Goal: Task Accomplishment & Management: Use online tool/utility

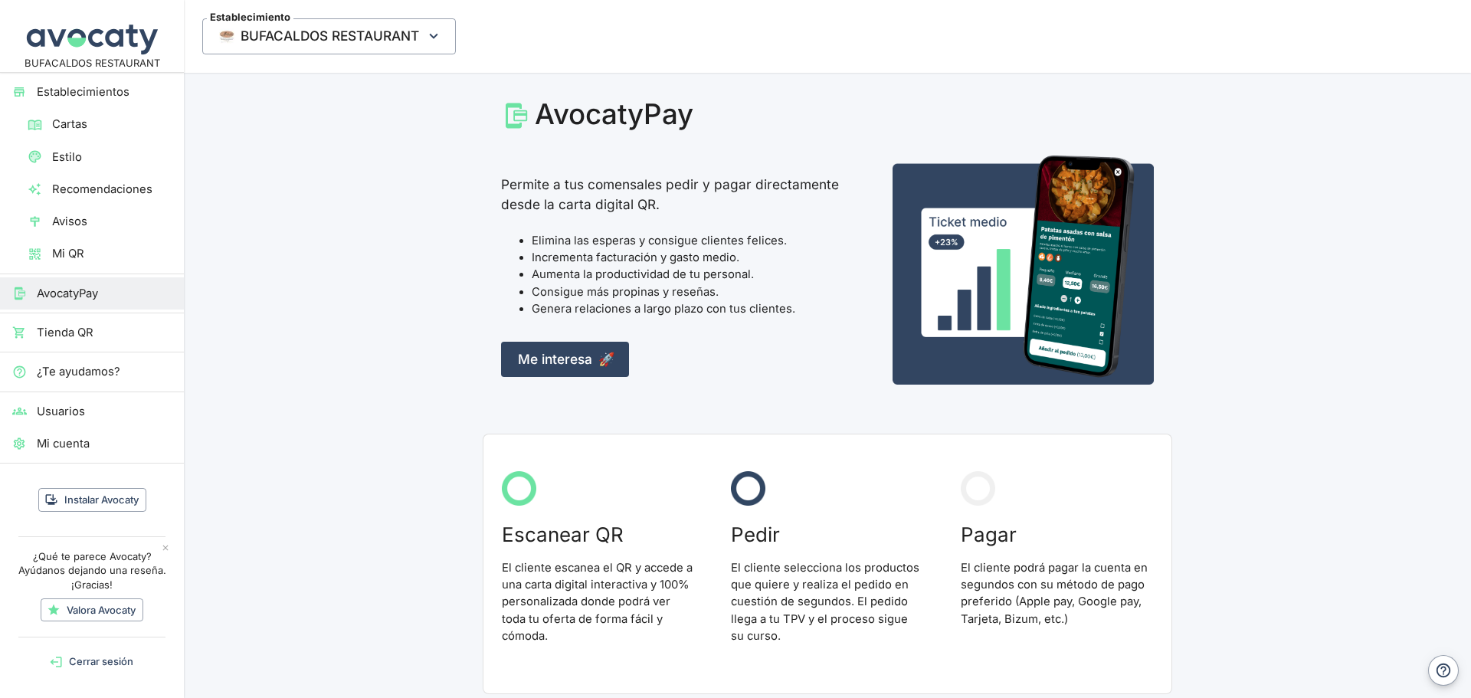
click at [77, 132] on span "Cartas" at bounding box center [112, 124] width 120 height 17
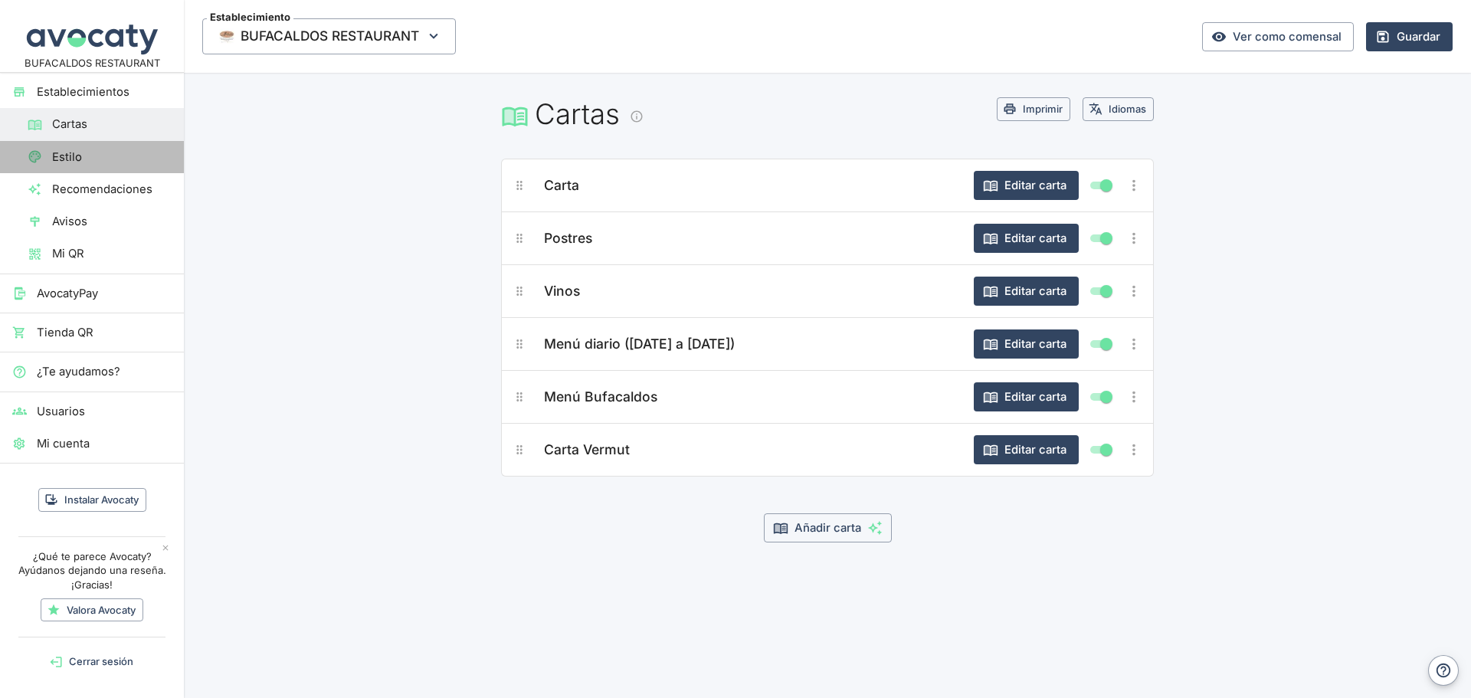
click at [90, 156] on span "Estilo" at bounding box center [112, 157] width 120 height 17
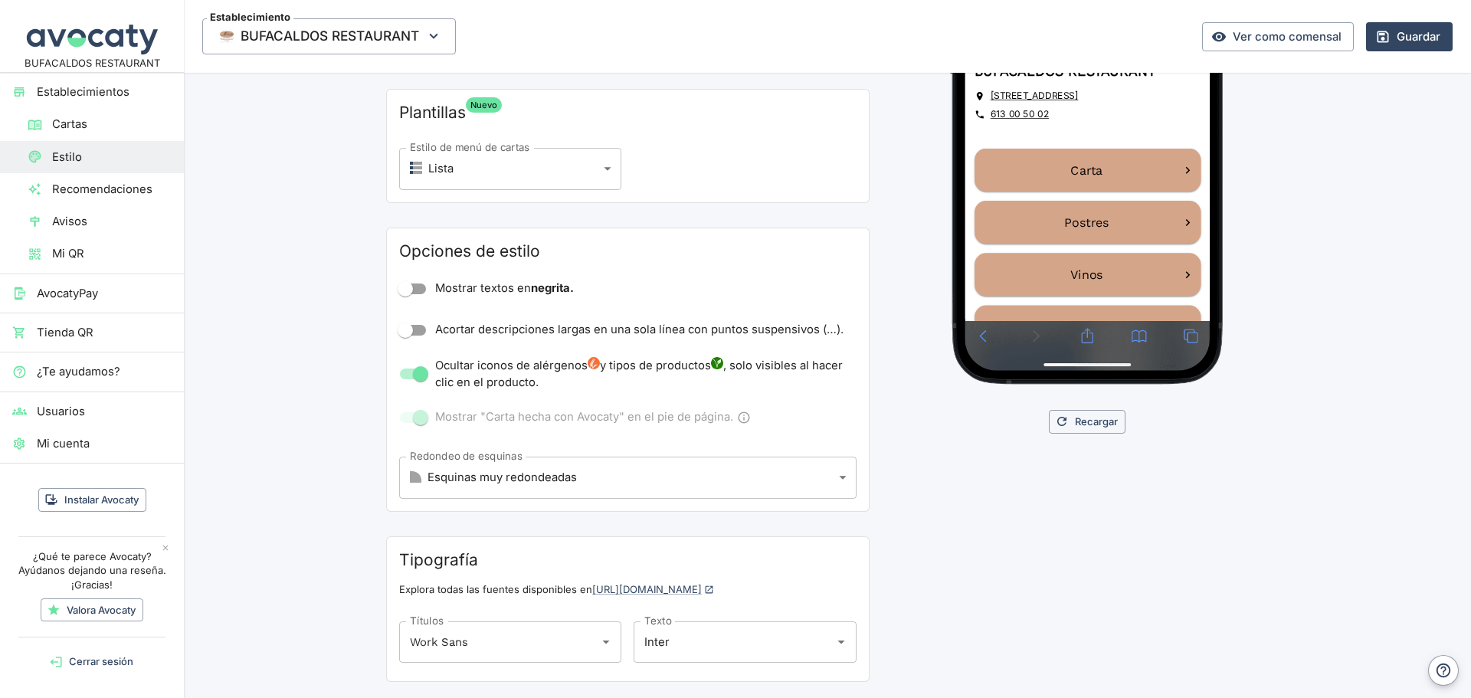
scroll to position [374, 0]
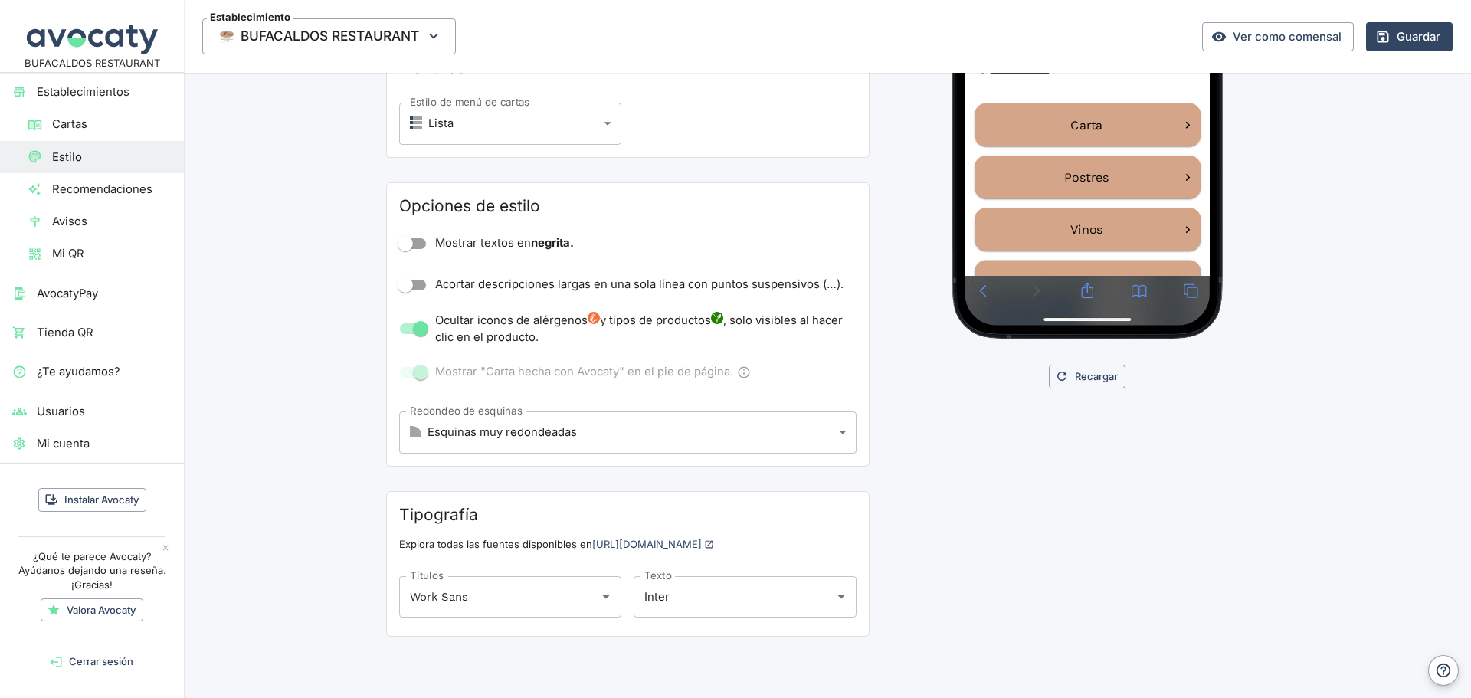
click at [72, 185] on span "Recomendaciones" at bounding box center [112, 189] width 120 height 17
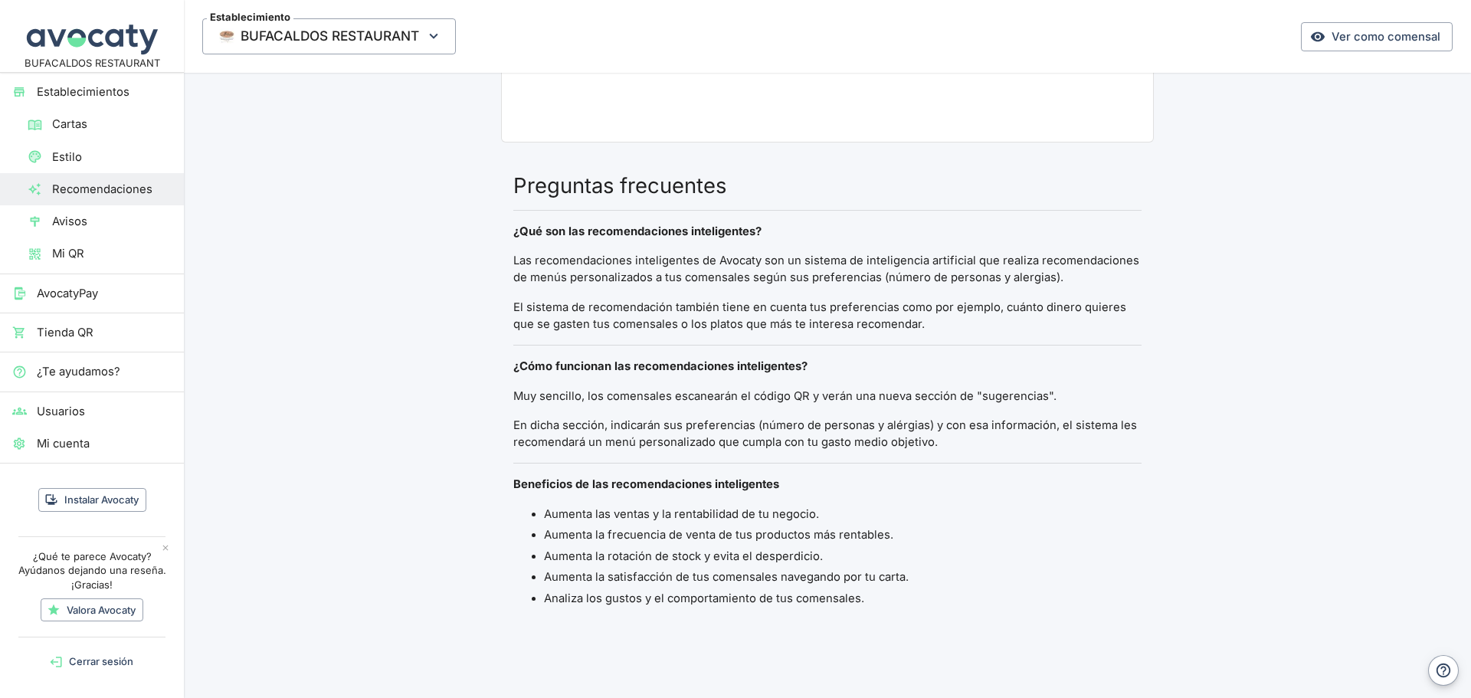
scroll to position [572, 0]
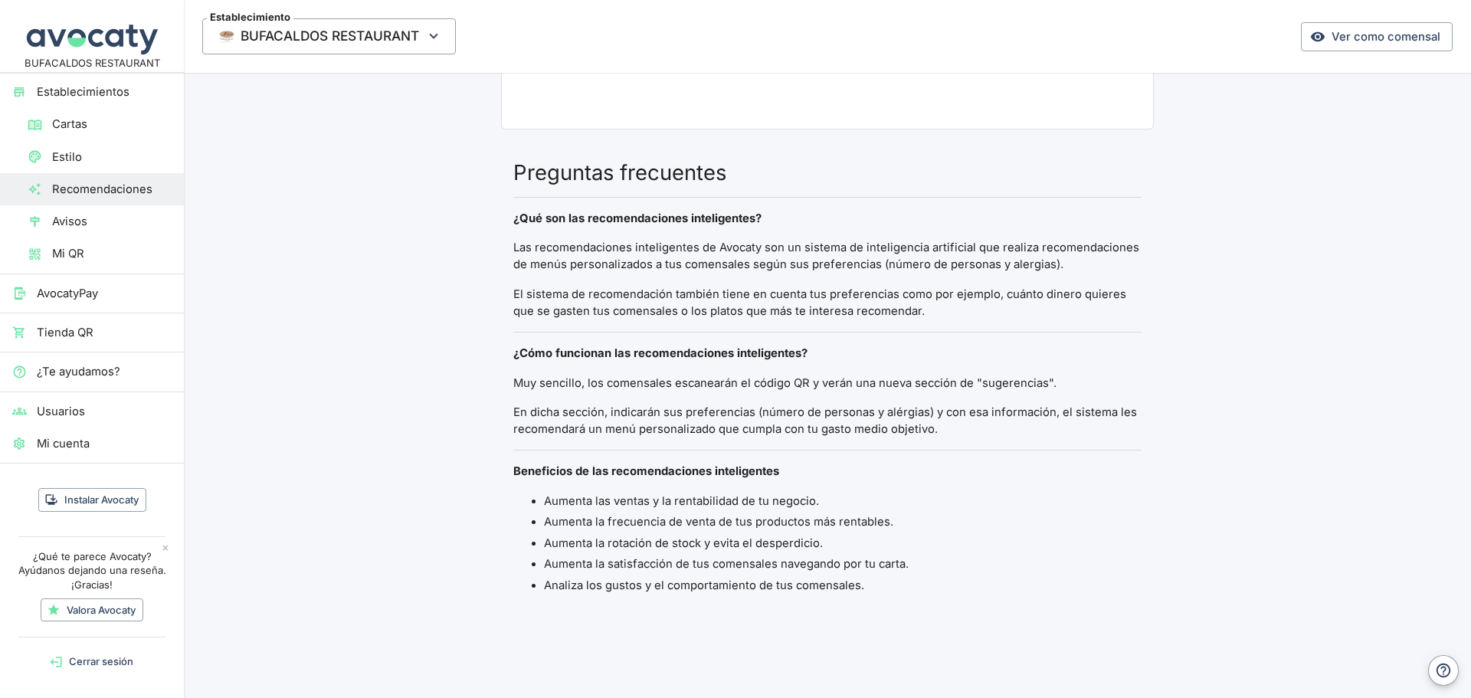
click at [95, 280] on link "AvocatyPay" at bounding box center [92, 293] width 184 height 32
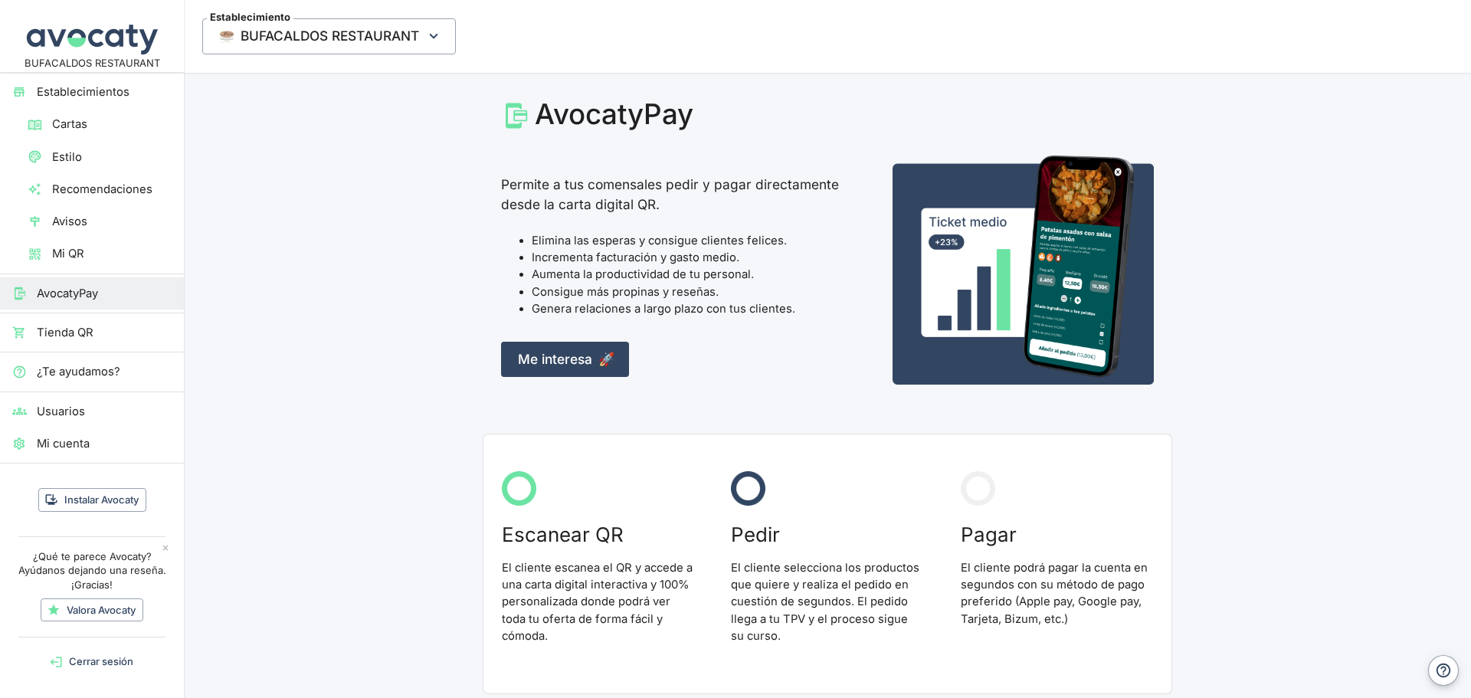
click at [126, 329] on span "Tienda QR" at bounding box center [104, 332] width 135 height 17
click at [87, 117] on span "Cartas" at bounding box center [112, 124] width 120 height 17
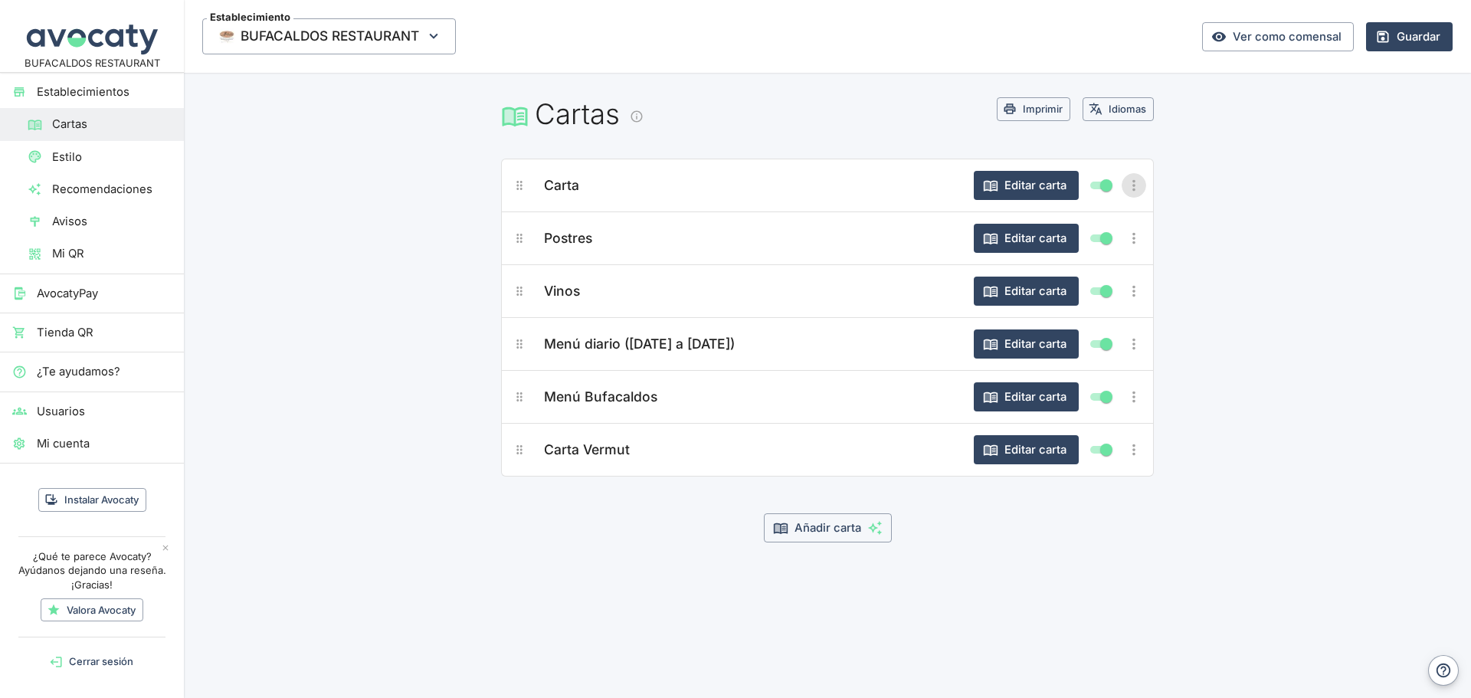
click at [1137, 178] on icon "Más opciones" at bounding box center [1133, 185] width 17 height 17
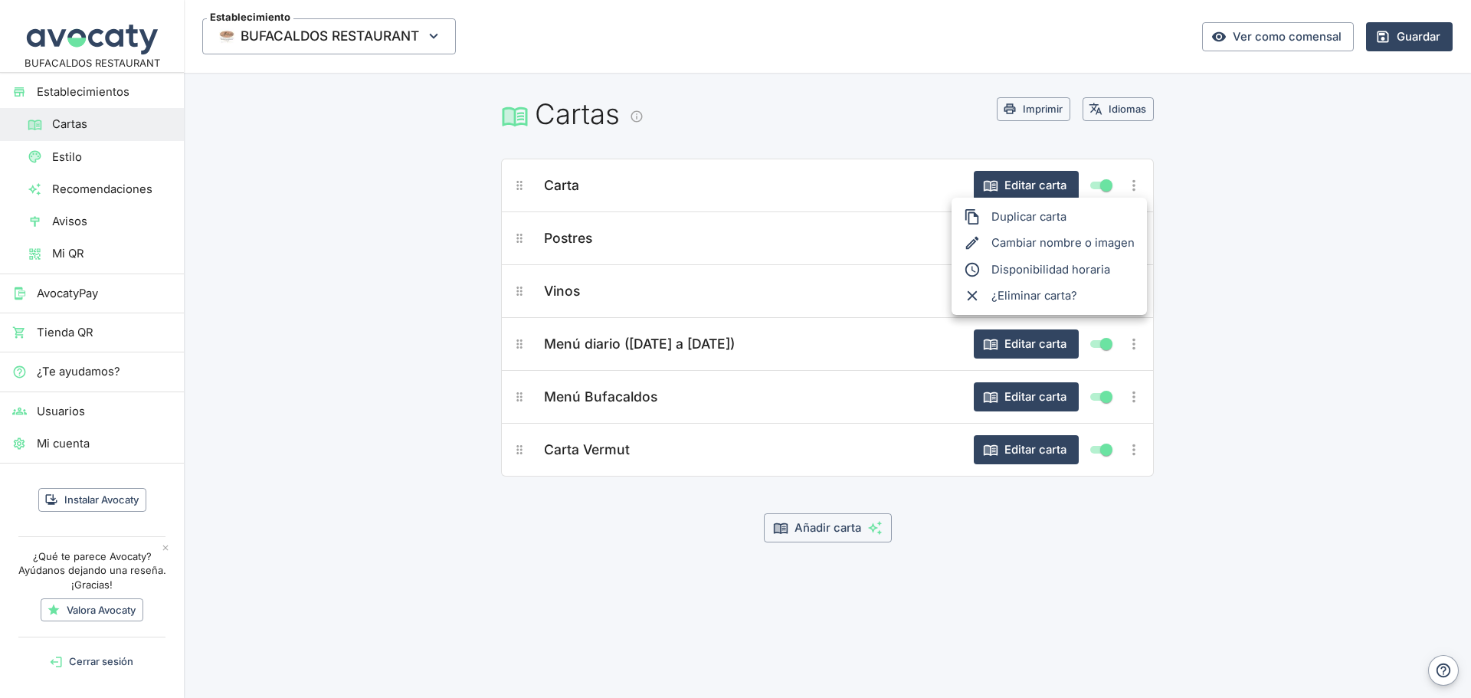
click at [541, 188] on div at bounding box center [735, 349] width 1471 height 698
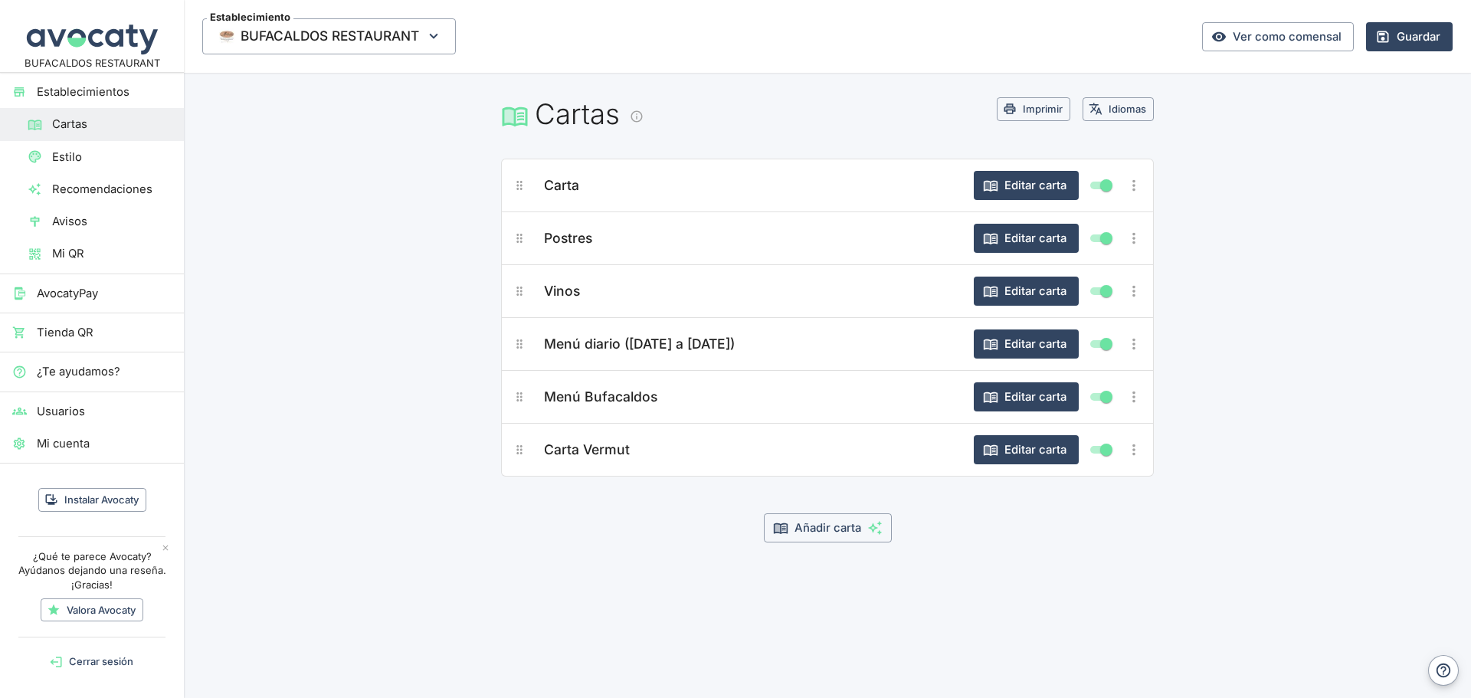
click at [554, 185] on body "BUFACALDOS RESTAURANT Establecimientos Cartas Estilo Recomendaciones Avisos Mi …" at bounding box center [735, 349] width 1471 height 698
click at [554, 185] on span "Carta" at bounding box center [561, 185] width 35 height 21
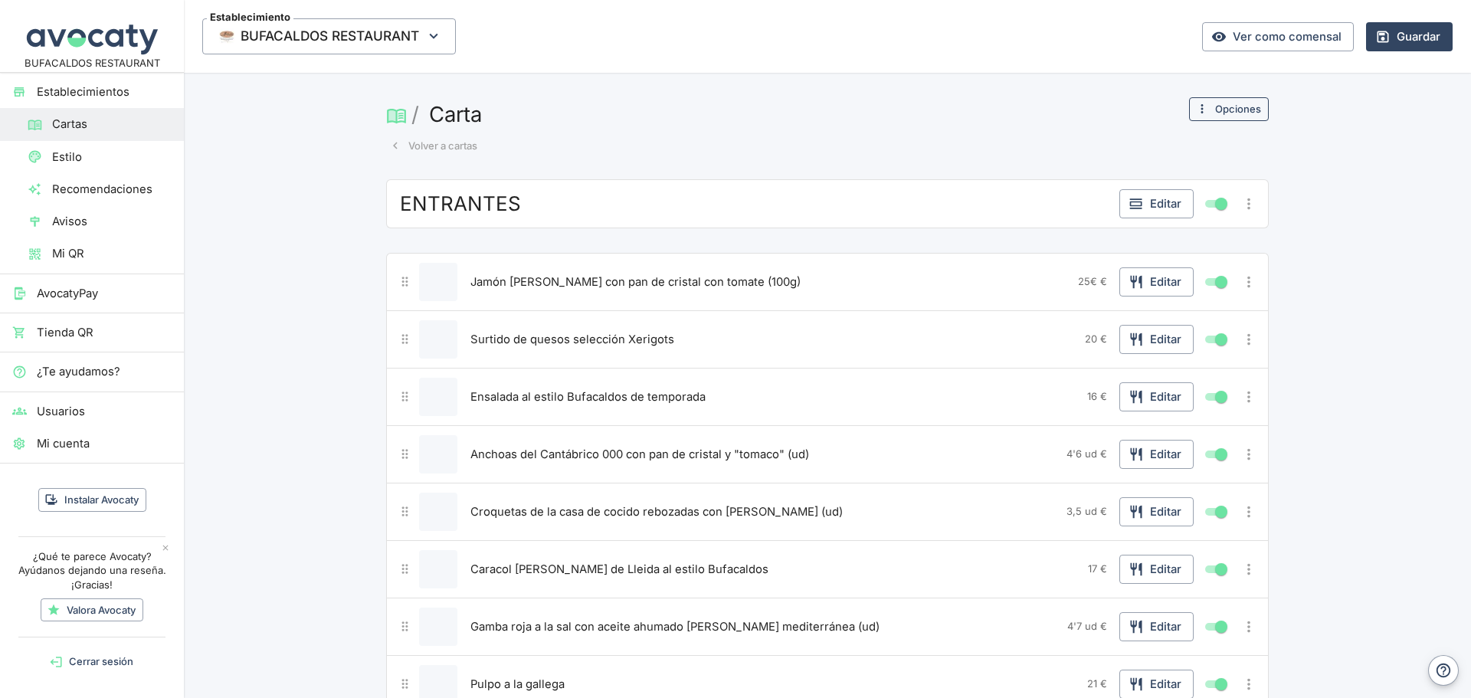
click at [1237, 110] on button "Opciones" at bounding box center [1229, 109] width 80 height 24
click at [1332, 257] on div at bounding box center [735, 349] width 1471 height 698
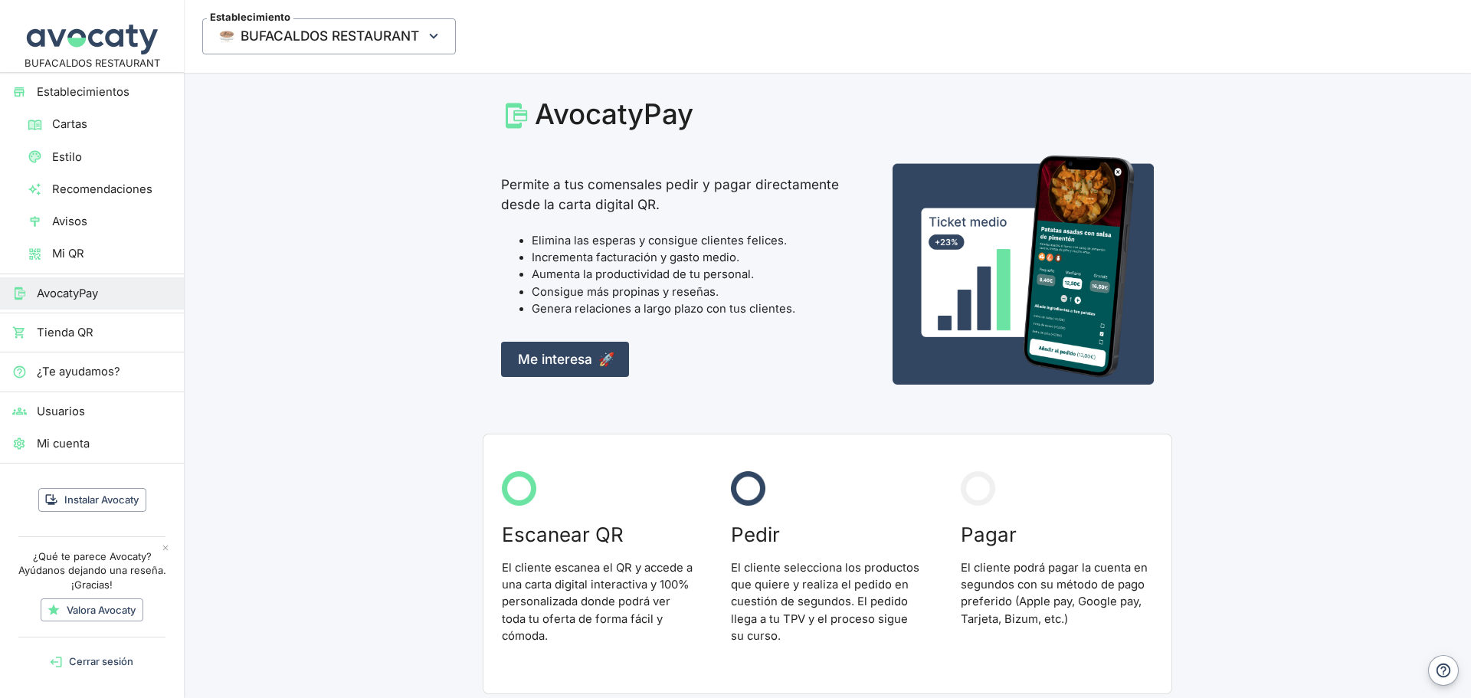
click at [84, 172] on link "Estilo" at bounding box center [92, 157] width 184 height 32
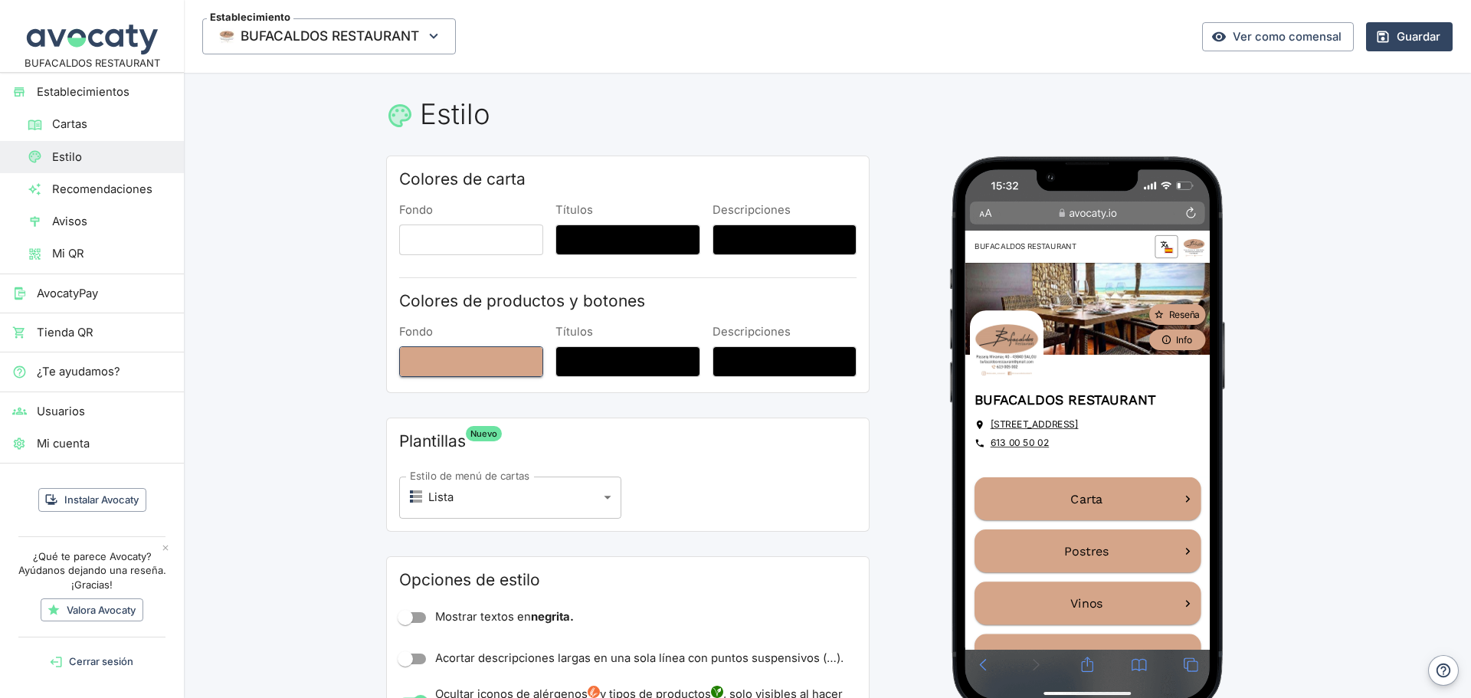
click at [454, 364] on button "Fondo" at bounding box center [471, 361] width 144 height 31
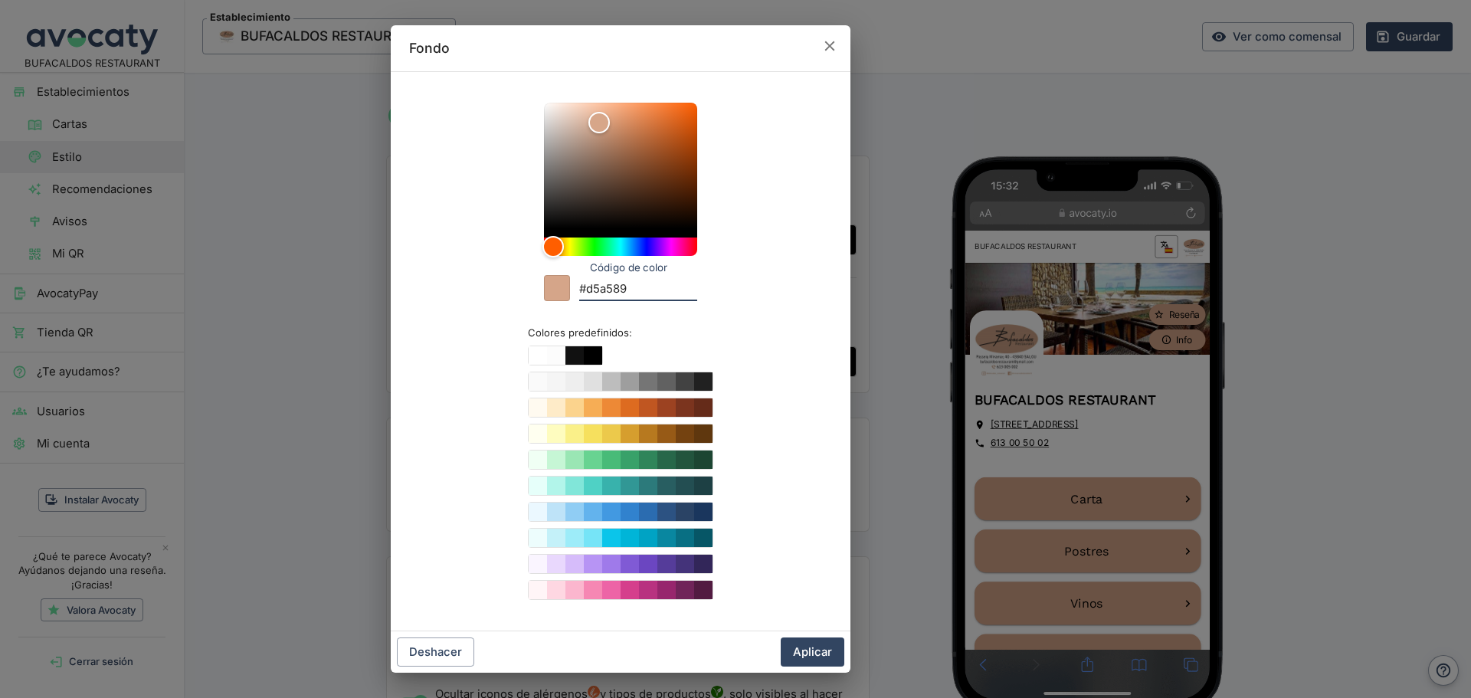
drag, startPoint x: 636, startPoint y: 290, endPoint x: 581, endPoint y: 288, distance: 55.2
click at [581, 288] on input "#d5a589" at bounding box center [638, 290] width 118 height 21
click at [826, 39] on icon "button" at bounding box center [829, 46] width 17 height 17
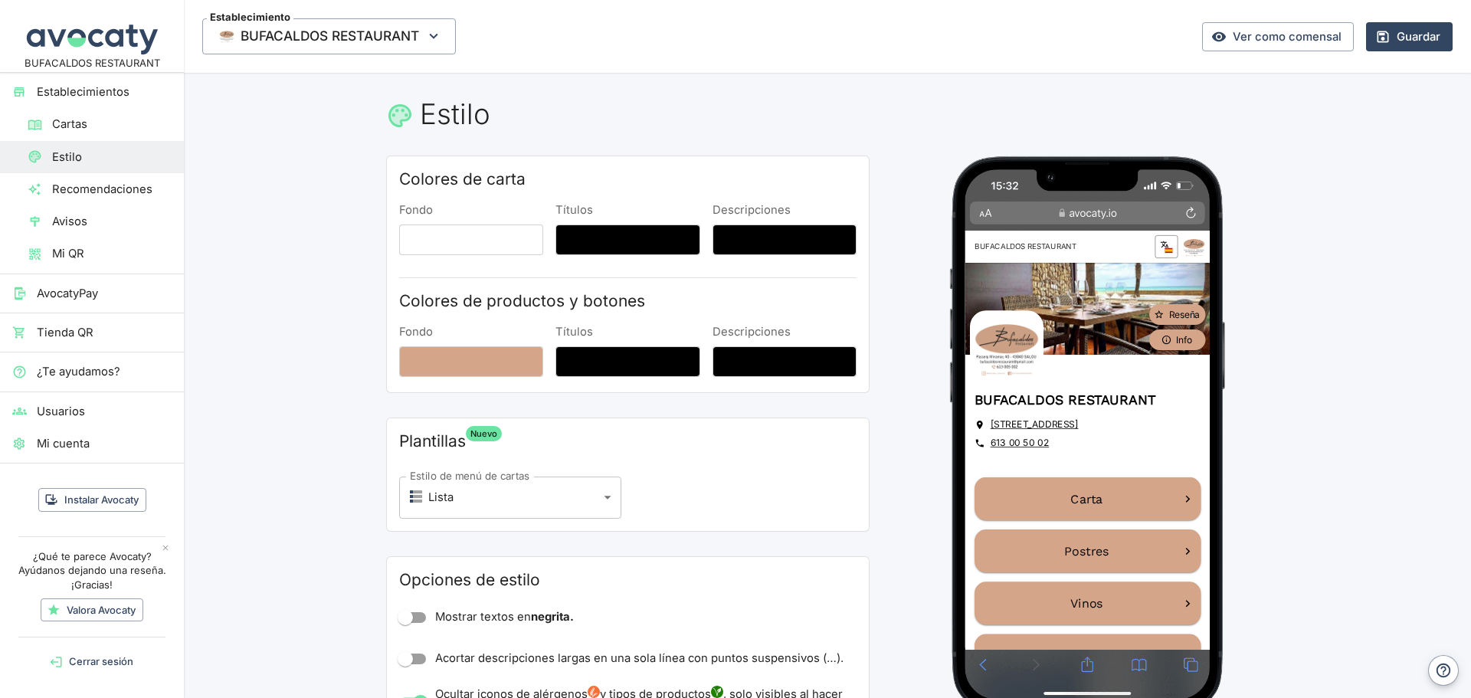
click at [280, 22] on span "Establecimiento" at bounding box center [250, 17] width 87 height 10
